Goal: Contribute content: Add original content to the website for others to see

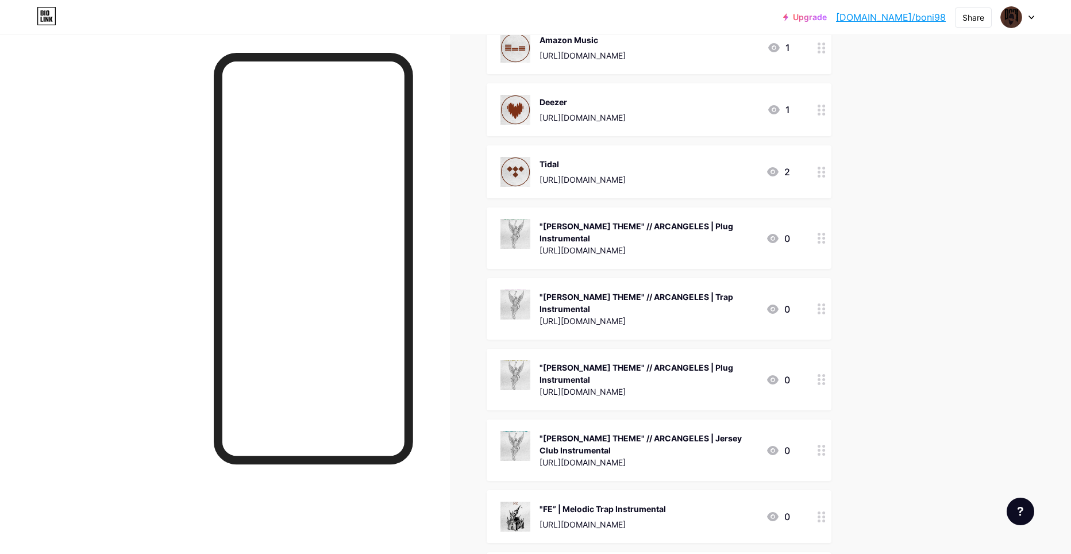
scroll to position [345, 0]
drag, startPoint x: 542, startPoint y: 225, endPoint x: 753, endPoint y: 224, distance: 210.8
click at [753, 224] on div ""[PERSON_NAME] THEME" // ARCANGELES | Plug Instrumental [URL][DOMAIN_NAME] 0" at bounding box center [645, 239] width 290 height 38
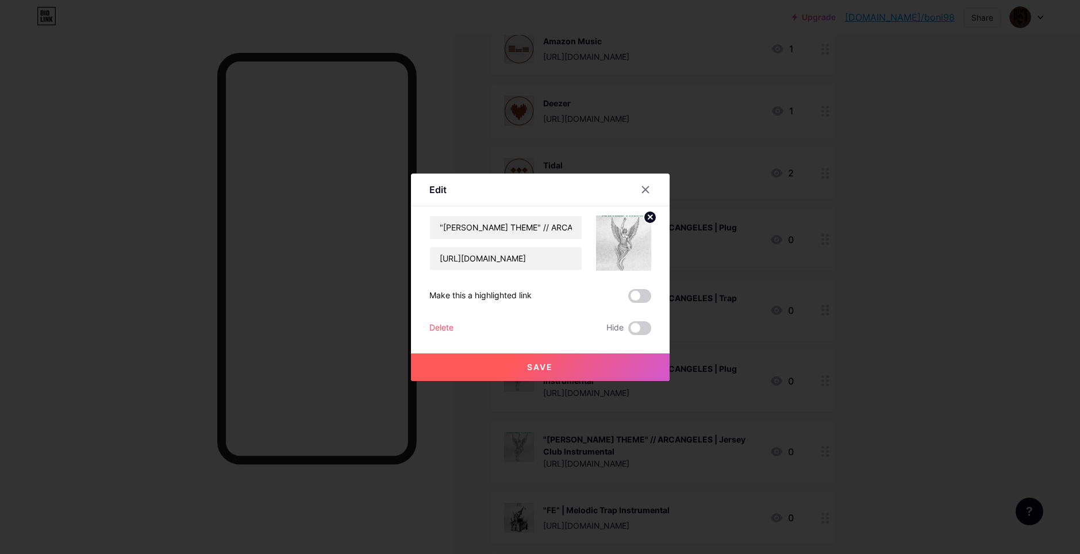
copy div ""[PERSON_NAME] THEME" // ARCANGELES | Plug Instrumental"
click at [931, 233] on div at bounding box center [540, 277] width 1080 height 554
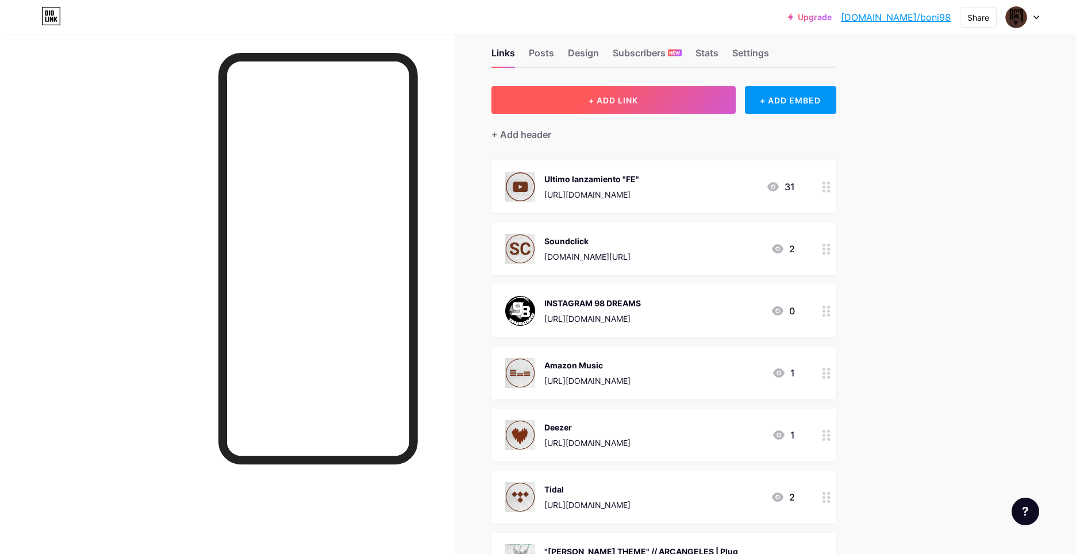
scroll to position [0, 0]
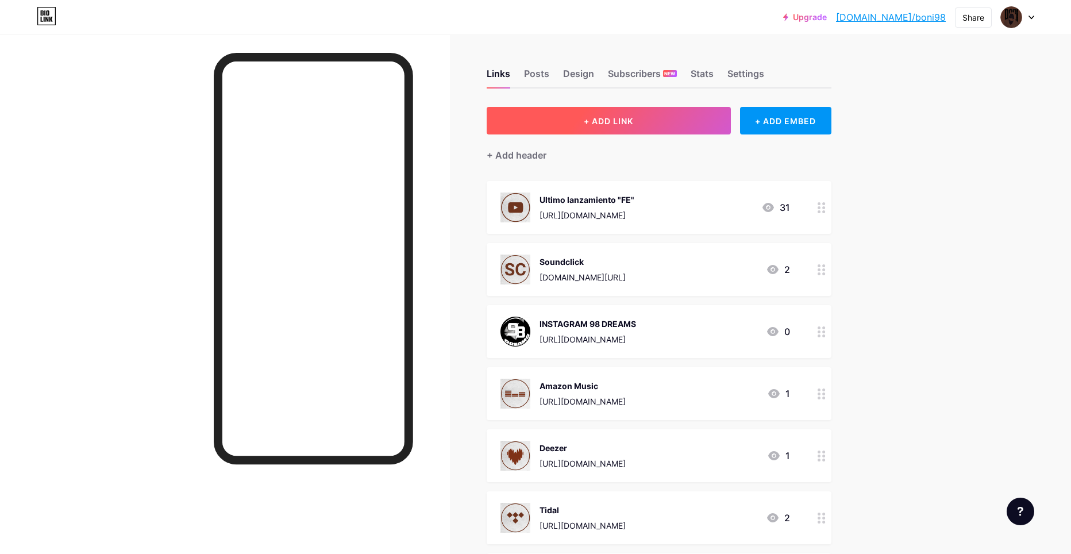
click at [583, 113] on button "+ ADD LINK" at bounding box center [609, 121] width 244 height 28
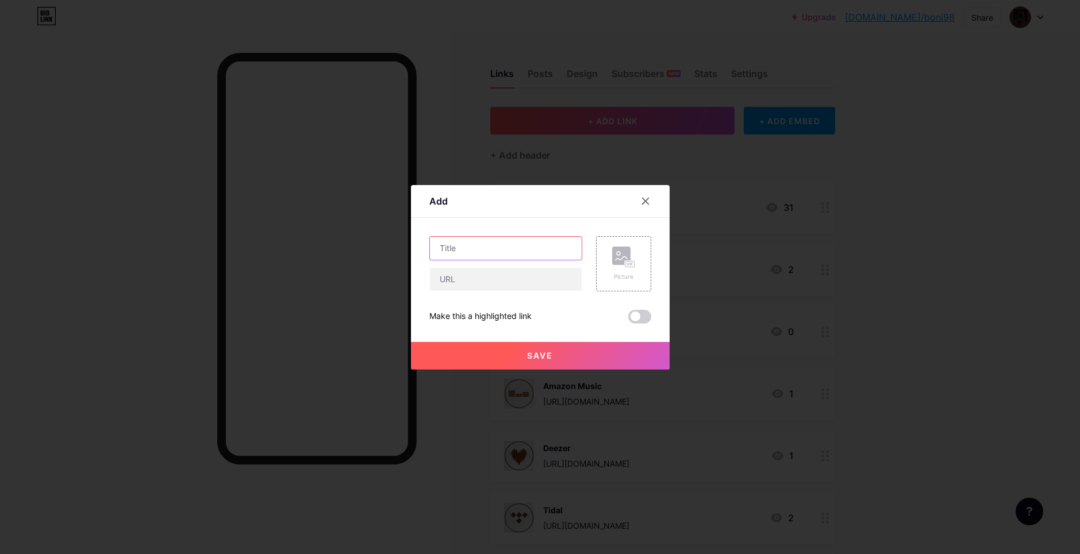
click at [482, 250] on input "text" at bounding box center [506, 248] width 152 height 23
paste input ""[PERSON_NAME] THEME" // ARCANGELES | Plug Instrumental"
drag, startPoint x: 442, startPoint y: 248, endPoint x: 474, endPoint y: 239, distance: 32.8
click at [329, 232] on div "Add Content YouTube Play YouTube video without leaving your page. ADD Vimeo Pla…" at bounding box center [540, 277] width 1080 height 554
click at [455, 248] on input ""[PERSON_NAME] THEME" // ARCANGELES | Plug Instrumental" at bounding box center [506, 248] width 152 height 23
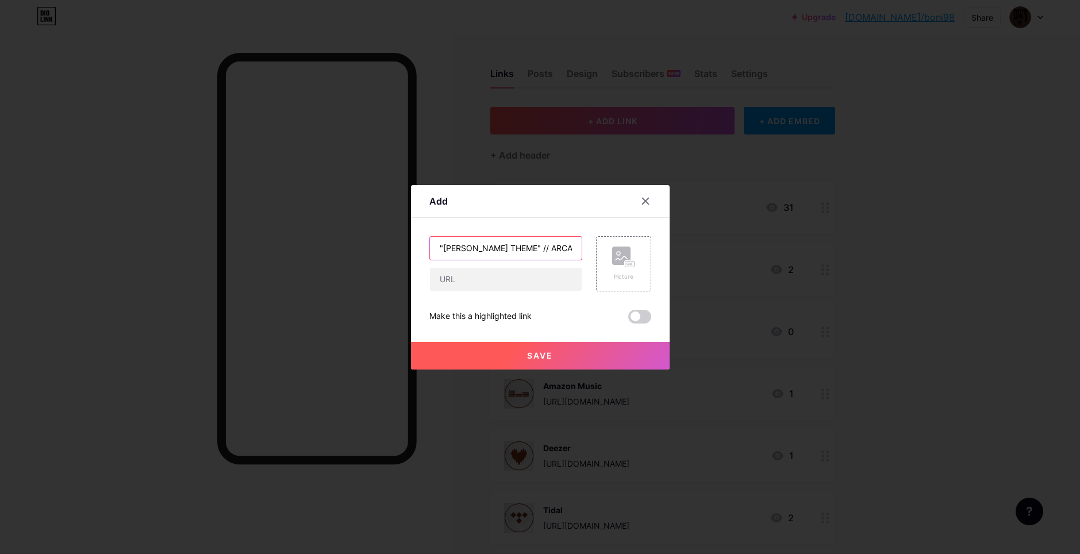
click at [455, 248] on input ""[PERSON_NAME] THEME" // ARCANGELES | Plug Instrumental" at bounding box center [506, 248] width 152 height 23
click at [449, 247] on input ""[PERSON_NAME] THEME" // ARCANGELES | Plug Instrumental" at bounding box center [506, 248] width 152 height 23
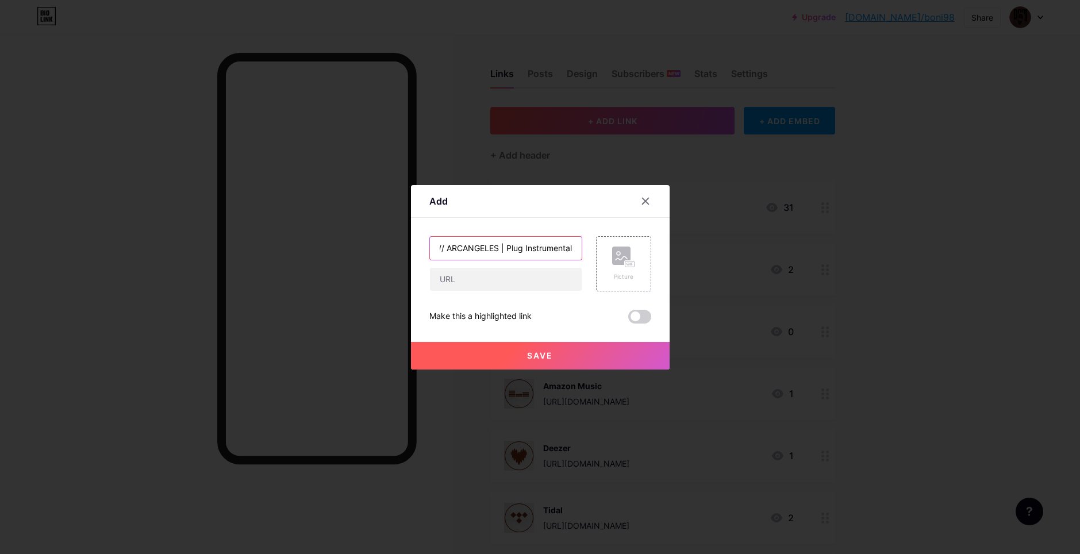
drag, startPoint x: 490, startPoint y: 242, endPoint x: 577, endPoint y: 236, distance: 86.9
click at [577, 236] on div ""JOFIEL THEME" // ARCANGELES | Plug Instrumental" at bounding box center [505, 263] width 153 height 55
click at [506, 250] on input ""JOFIEL THEME" // ARCANGELES | Plug Instrumental" at bounding box center [506, 248] width 152 height 23
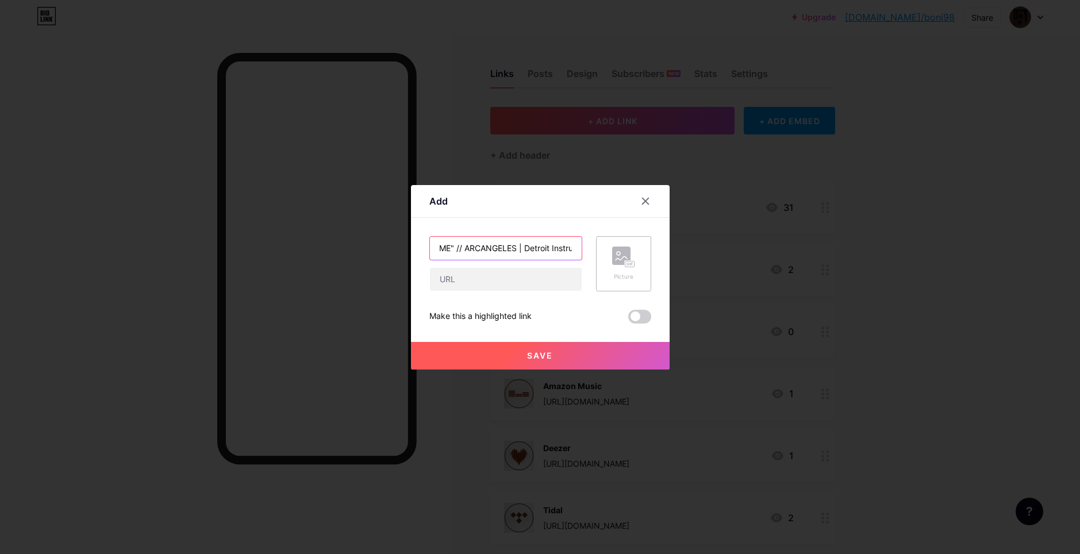
type input ""JOFIEL THEME" // ARCANGELES | Detroit Instrumental"
click at [599, 277] on div "Picture" at bounding box center [623, 263] width 55 height 55
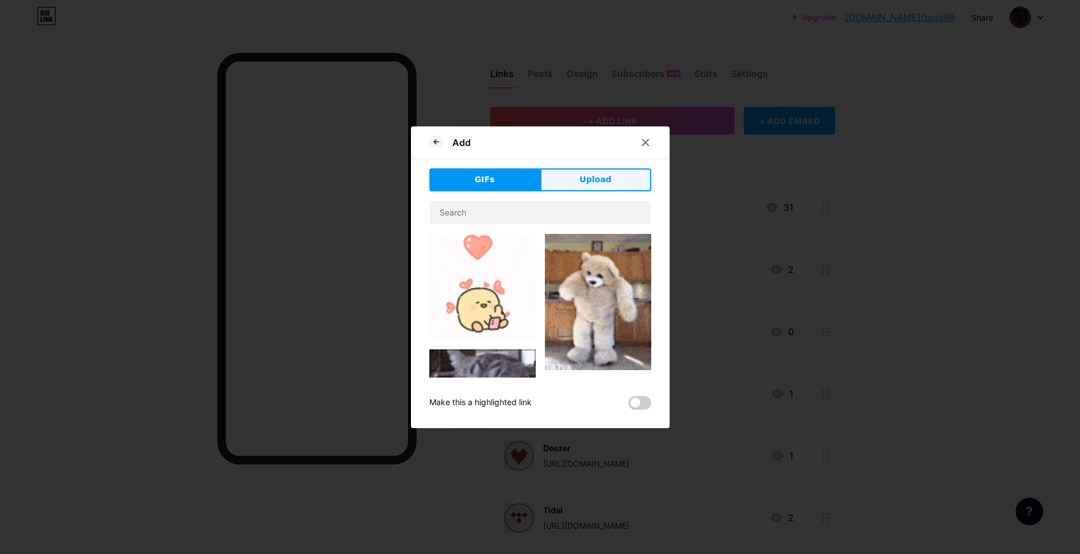
click at [552, 182] on button "Upload" at bounding box center [595, 179] width 111 height 23
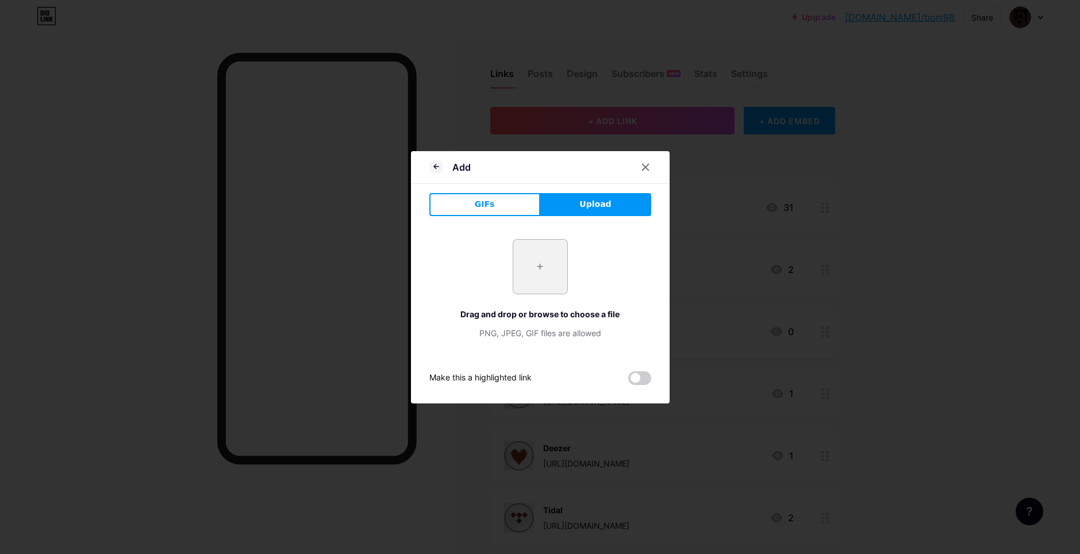
click at [554, 274] on input "file" at bounding box center [540, 267] width 54 height 54
type input "C:\fakepath\sss2.jpg"
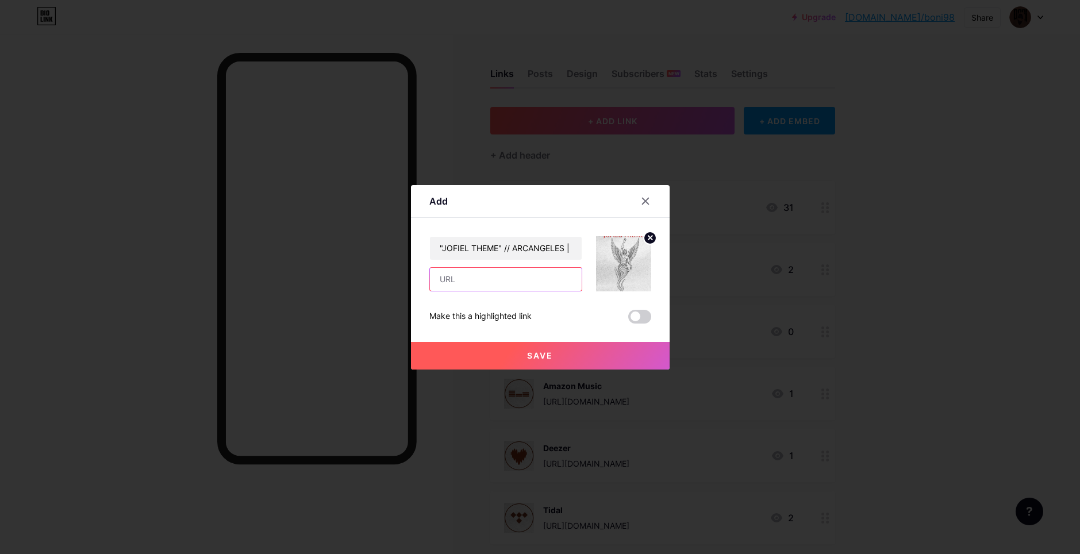
paste input "[URL][DOMAIN_NAME]"
type input "[URL][DOMAIN_NAME]"
click at [510, 357] on button "Save" at bounding box center [540, 356] width 259 height 28
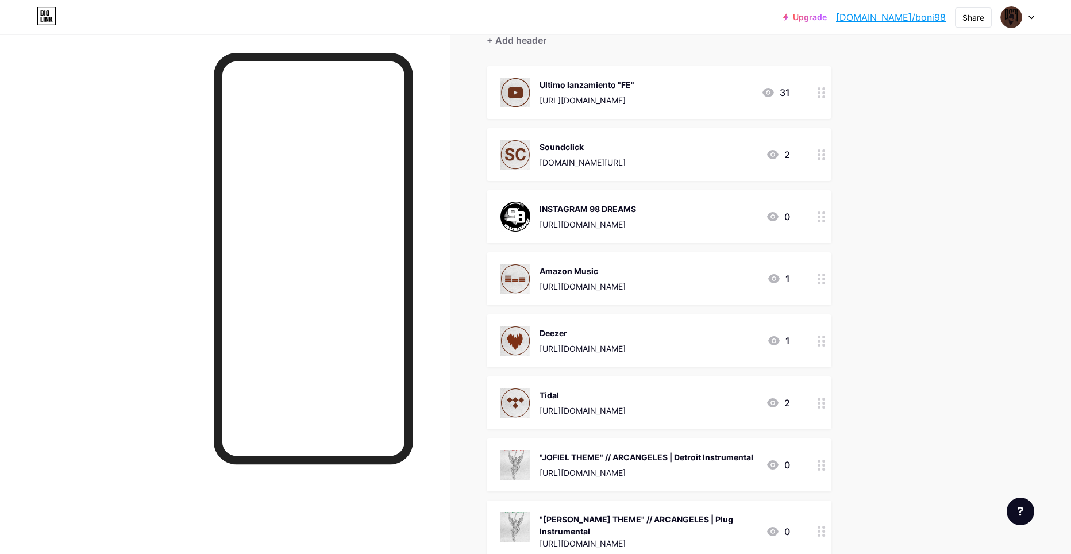
scroll to position [57, 0]
